Goal: Task Accomplishment & Management: Use online tool/utility

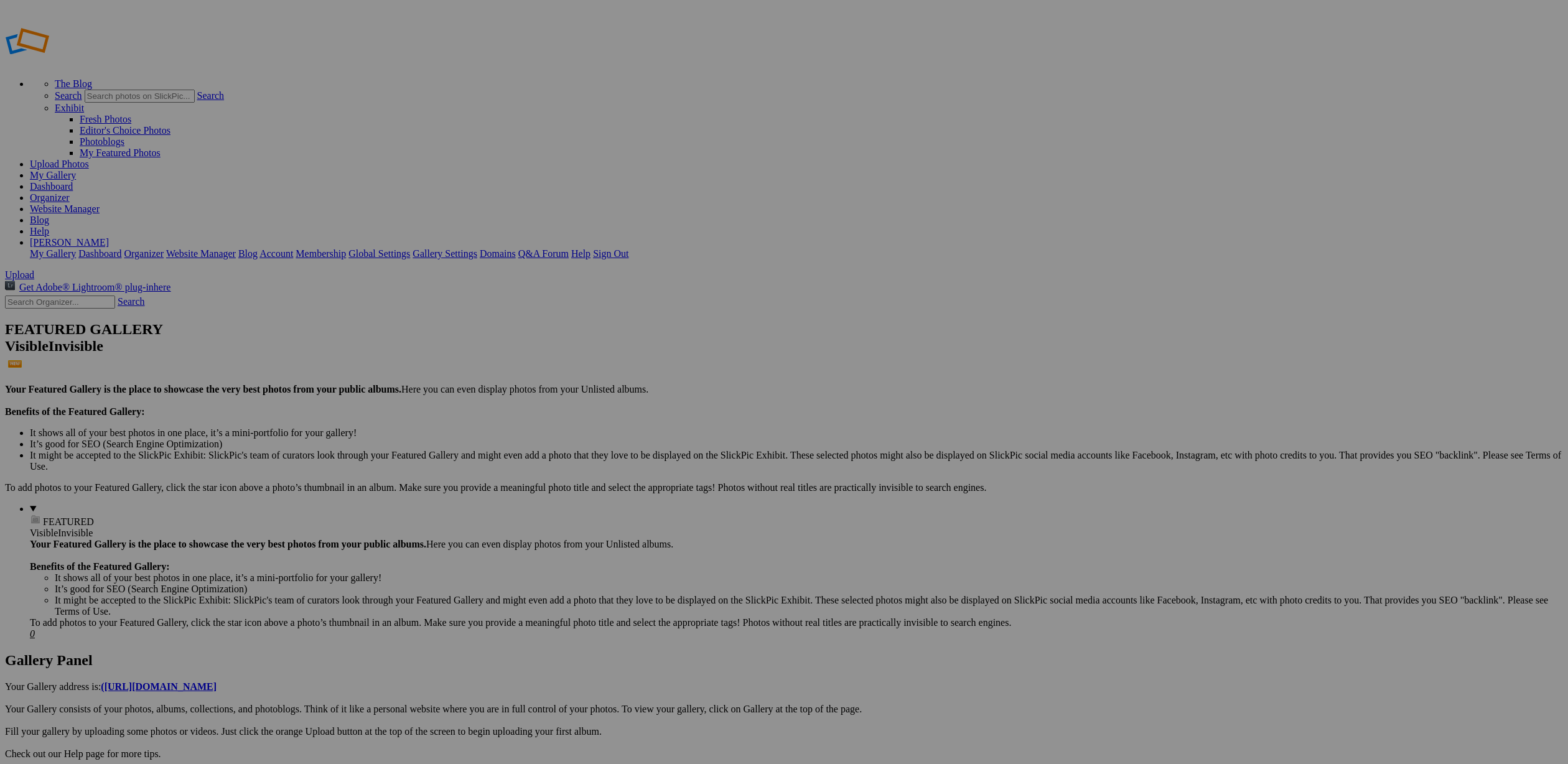
click at [115, 296] on input "text" at bounding box center [60, 302] width 110 height 13
type input "wagin"
click at [619, 423] on span at bounding box center [619, 429] width 0 height 11
click at [689, 388] on strong "New album title:" at bounding box center [654, 393] width 71 height 11
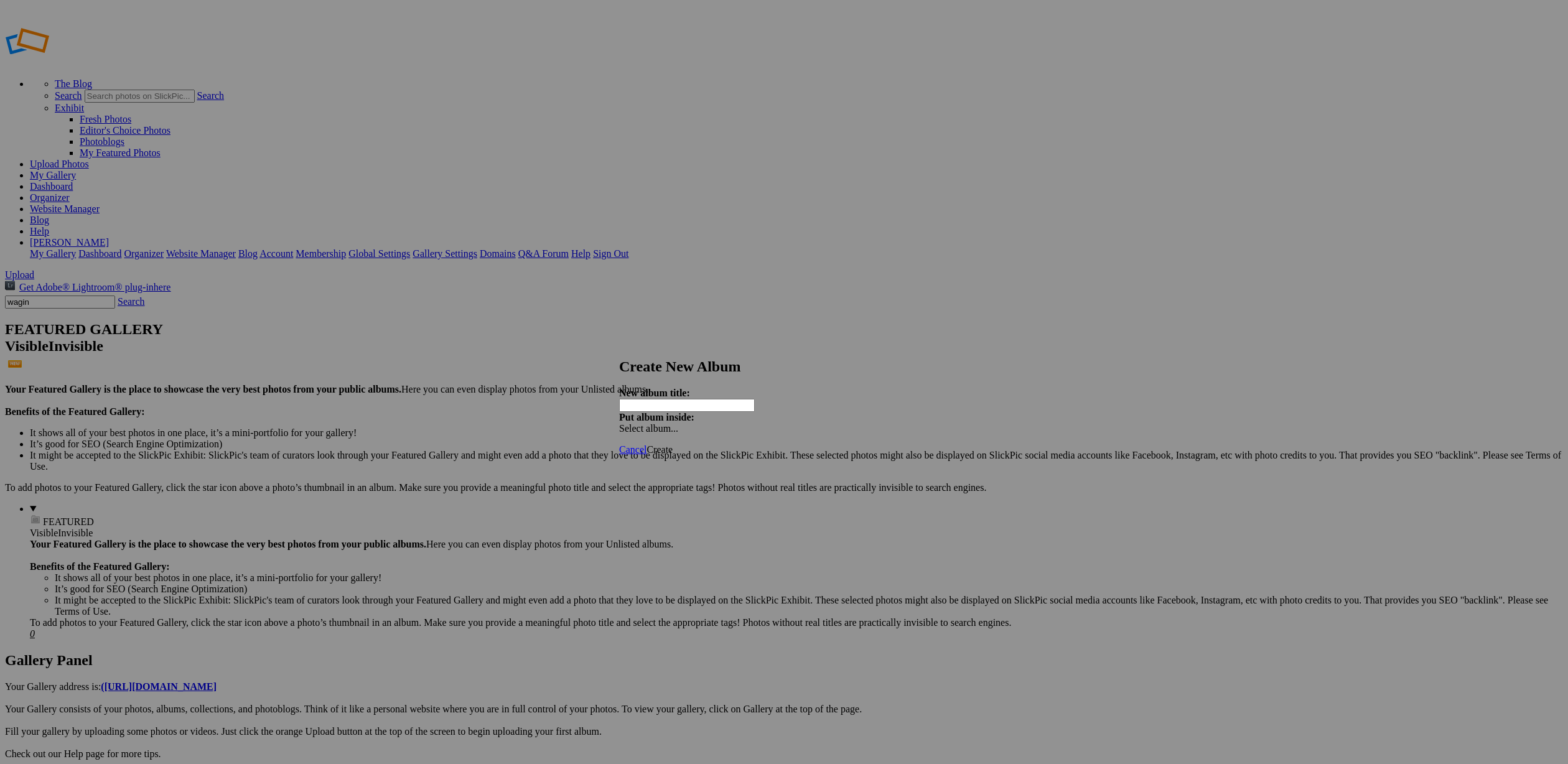
click at [684, 399] on input "text" at bounding box center [686, 405] width 136 height 13
click at [646, 445] on span "Cancel" at bounding box center [632, 450] width 27 height 11
click at [34, 269] on span "Upload" at bounding box center [20, 275] width 29 height 11
